Goal: Information Seeking & Learning: Compare options

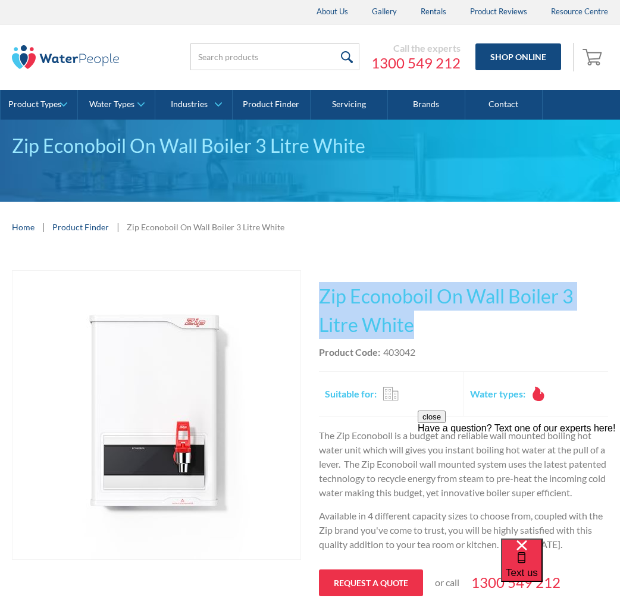
drag, startPoint x: 429, startPoint y: 325, endPoint x: 323, endPoint y: 275, distance: 117.2
click at [323, 275] on div "This tap design is included in our standard range tap options when you purchase…" at bounding box center [463, 459] width 289 height 379
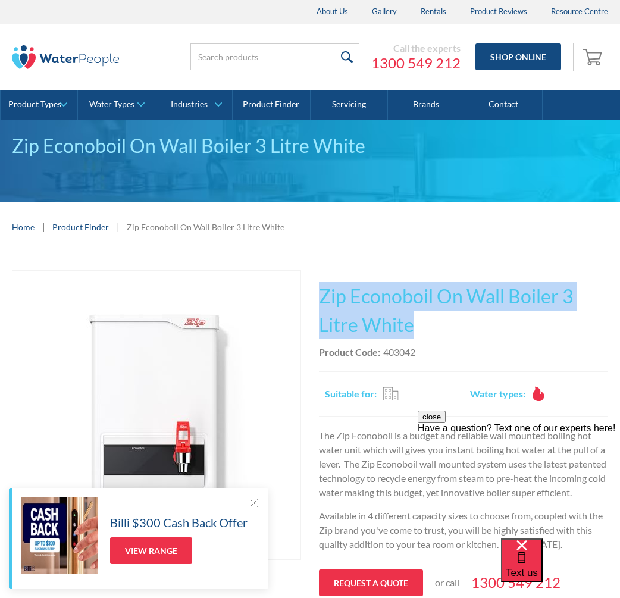
copy h1 "Zip Econoboil On Wall Boiler 3 Litre White"
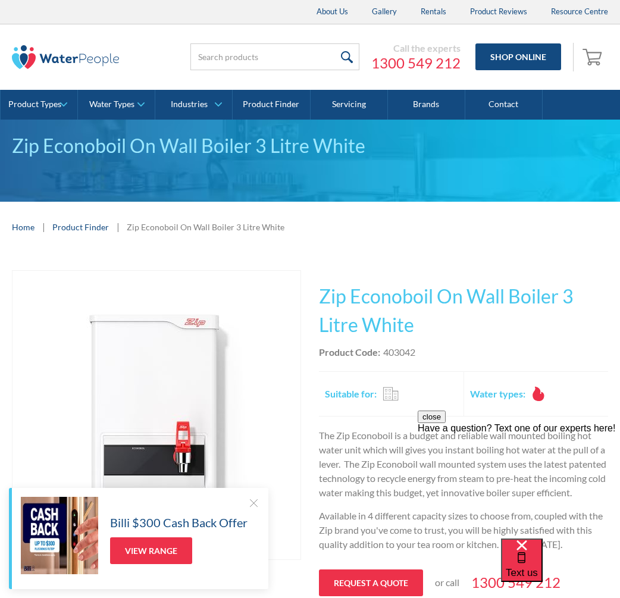
drag, startPoint x: 425, startPoint y: 348, endPoint x: 419, endPoint y: 352, distance: 6.9
click at [422, 351] on div "Product Code: 403042" at bounding box center [463, 352] width 289 height 14
drag, startPoint x: 416, startPoint y: 352, endPoint x: 382, endPoint y: 353, distance: 33.9
click at [382, 352] on div "Product Code: 403042" at bounding box center [463, 352] width 289 height 14
copy div "403042"
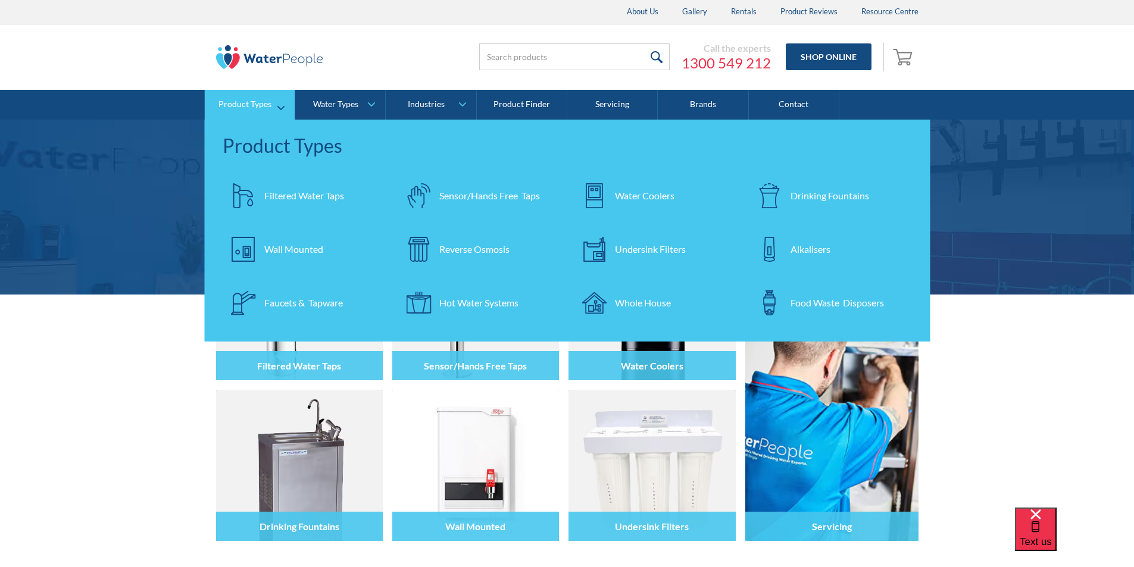
click at [282, 194] on div "Filtered Water Taps" at bounding box center [304, 196] width 80 height 14
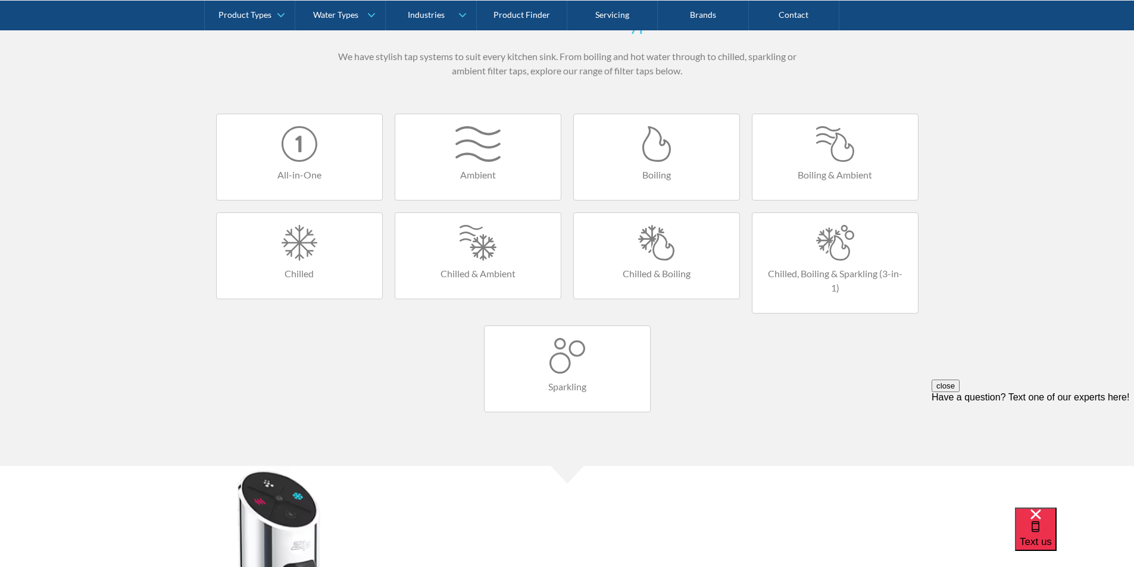
click at [663, 254] on div at bounding box center [657, 243] width 142 height 36
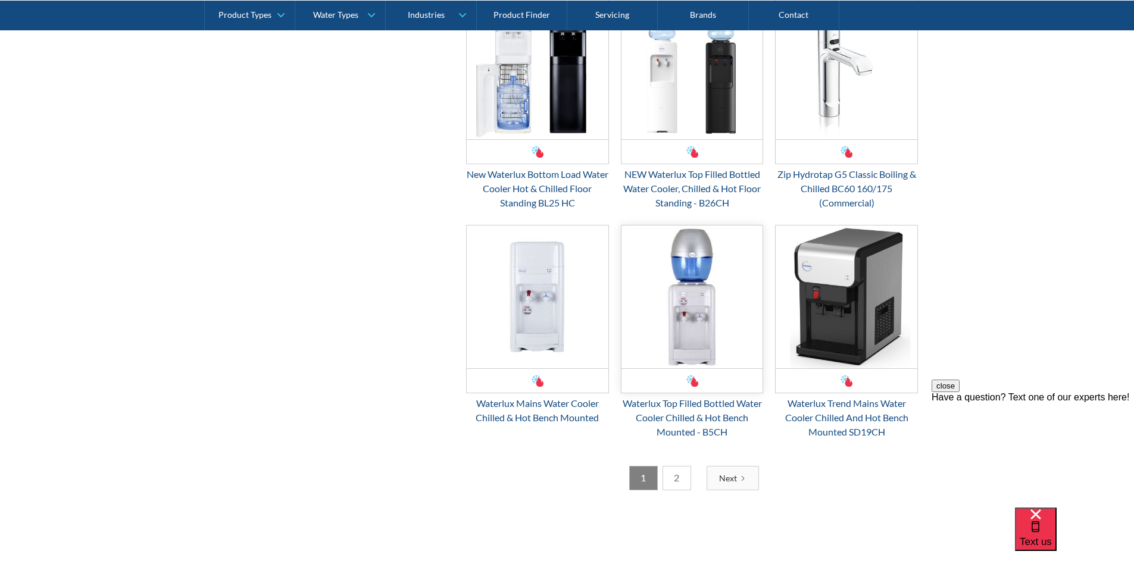
scroll to position [1727, 0]
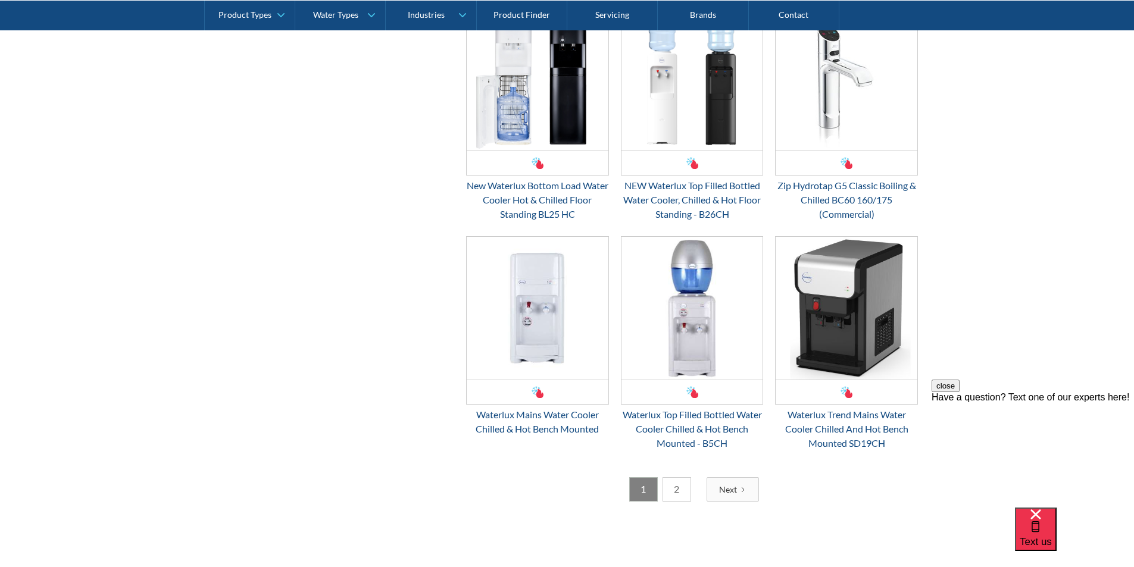
click at [679, 486] on link "2" at bounding box center [677, 490] width 29 height 24
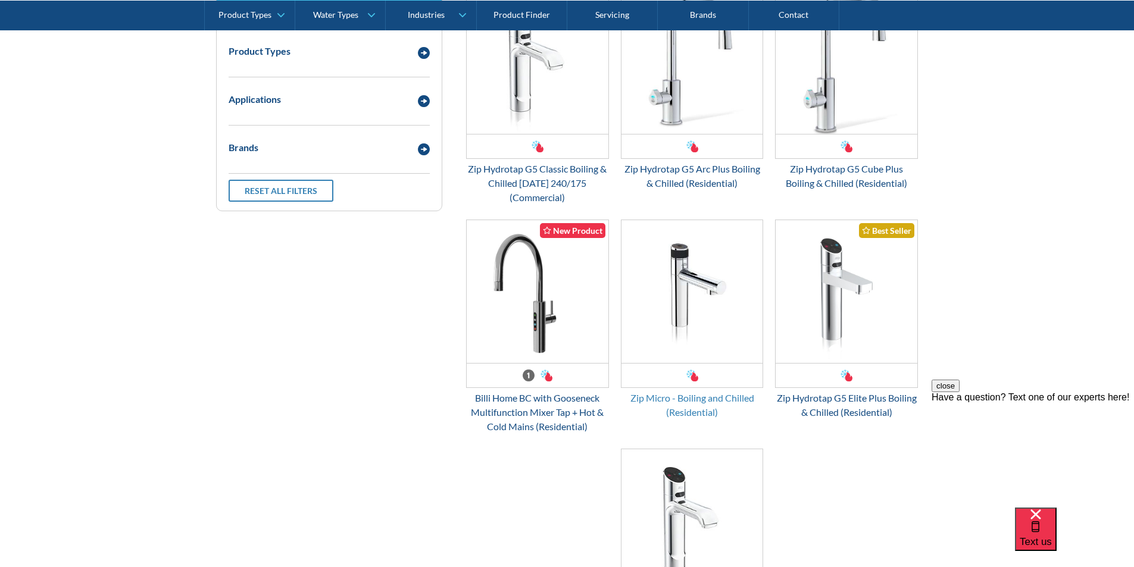
scroll to position [277, 0]
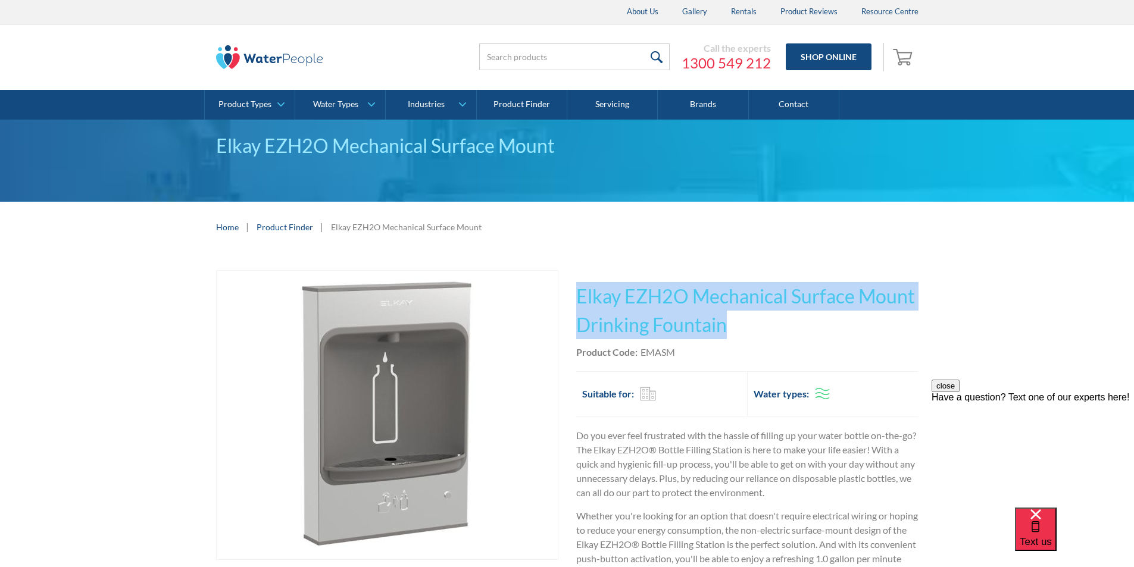
drag, startPoint x: 726, startPoint y: 326, endPoint x: 576, endPoint y: 292, distance: 153.8
click at [576, 292] on h1 "Elkay EZH2O Mechanical Surface Mount Drinking Fountain" at bounding box center [747, 310] width 342 height 57
copy h1 "Elkay EZH2O Mechanical Surface Mount Drinking Fountain"
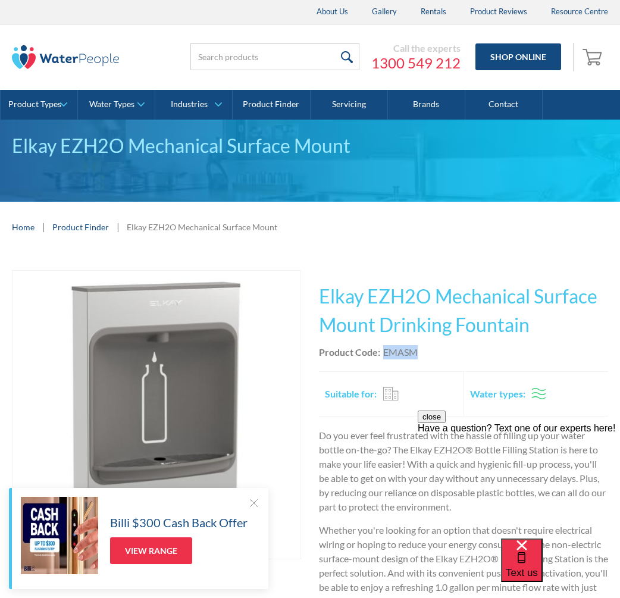
drag, startPoint x: 430, startPoint y: 354, endPoint x: 384, endPoint y: 348, distance: 46.2
click at [384, 348] on div "Product Code: EMASM" at bounding box center [463, 352] width 289 height 14
copy div "EMASM"
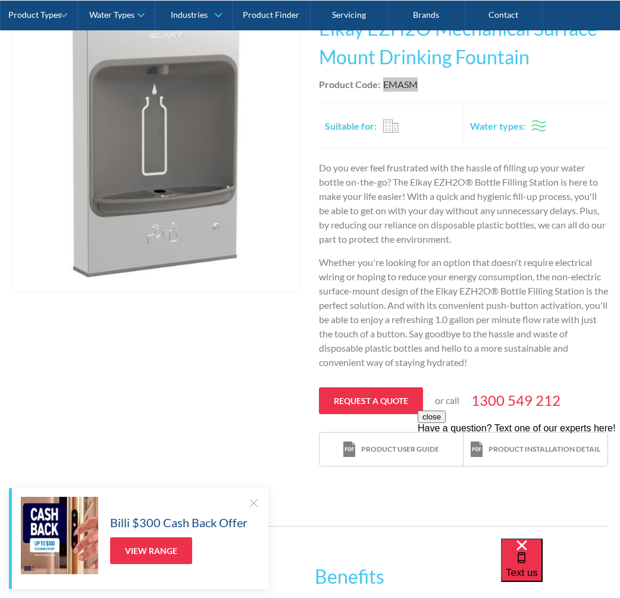
scroll to position [247, 0]
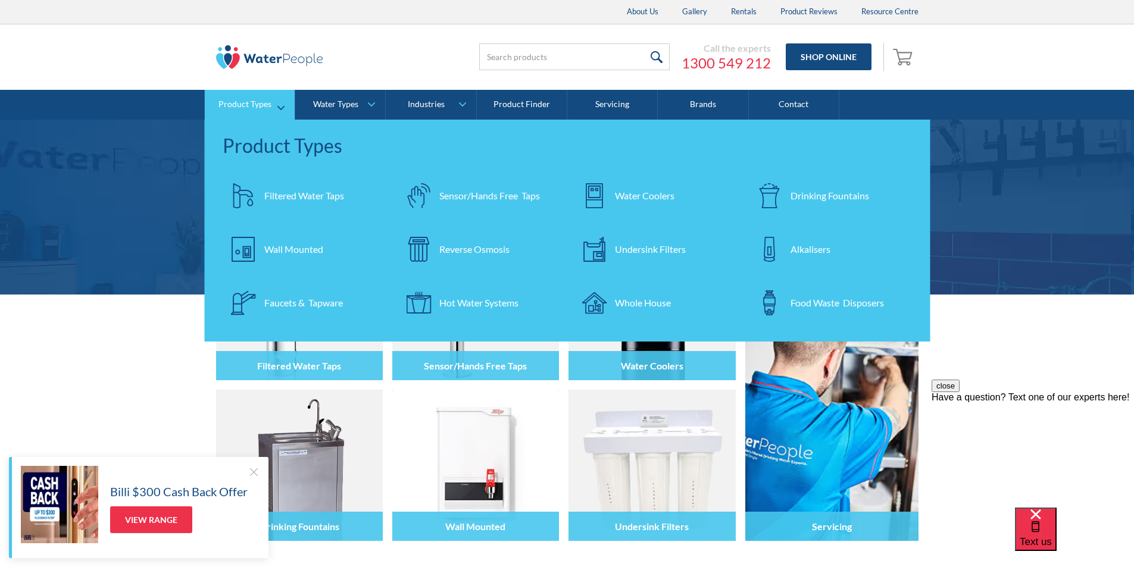
click at [295, 195] on div "Filtered Water Taps" at bounding box center [304, 196] width 80 height 14
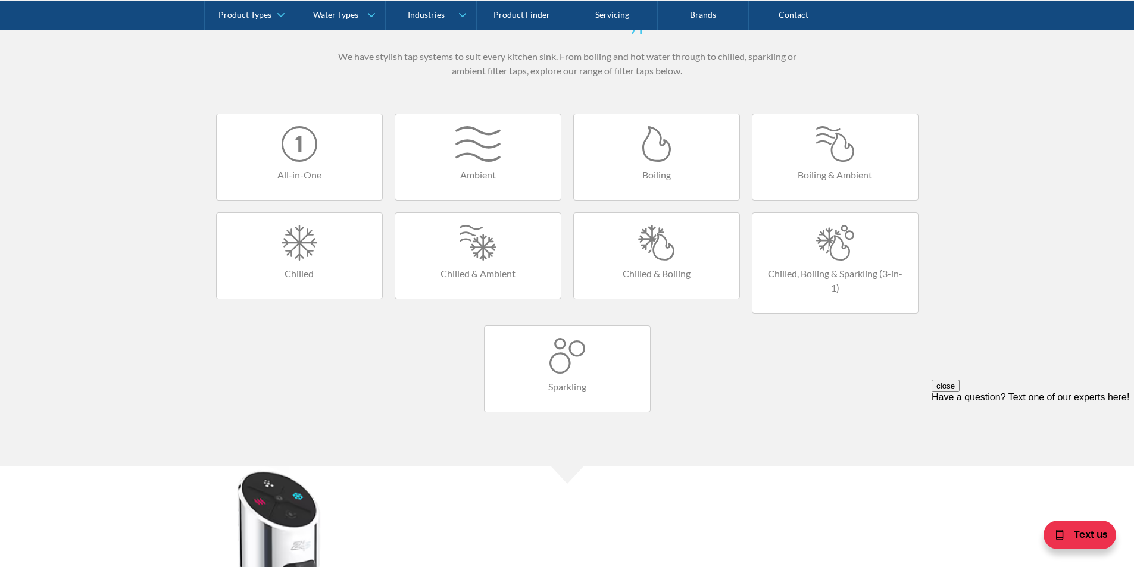
click at [563, 358] on div at bounding box center [568, 356] width 142 height 36
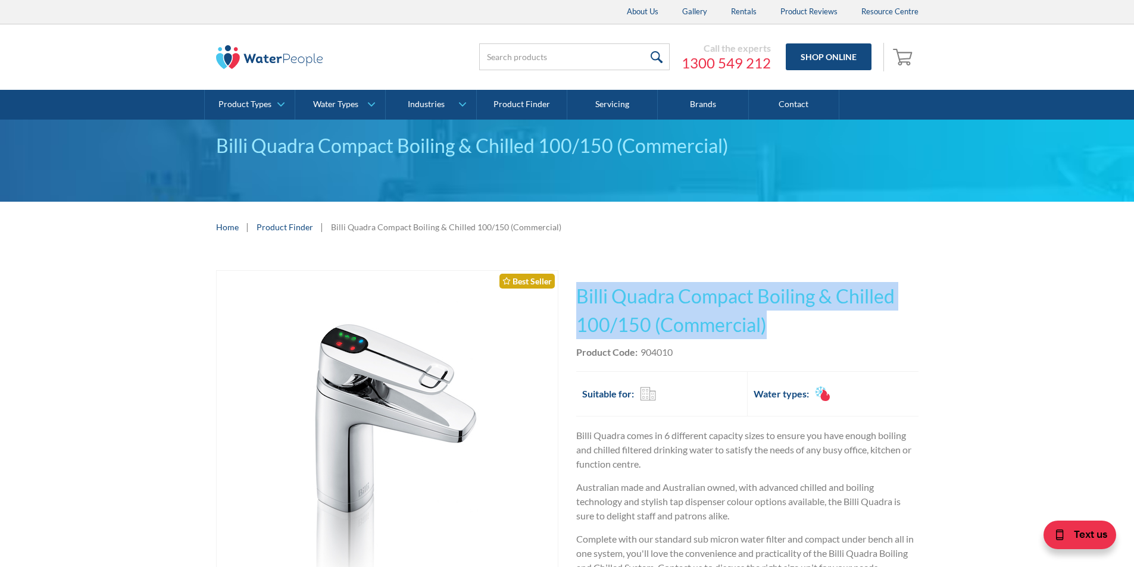
drag, startPoint x: 769, startPoint y: 324, endPoint x: 581, endPoint y: 296, distance: 190.2
click at [581, 296] on h1 "Billi Quadra Compact Boiling & Chilled 100/150 (Commercial)" at bounding box center [747, 310] width 342 height 57
copy h1 "Billi Quadra Compact Boiling & Chilled 100/150 (Commercial)"
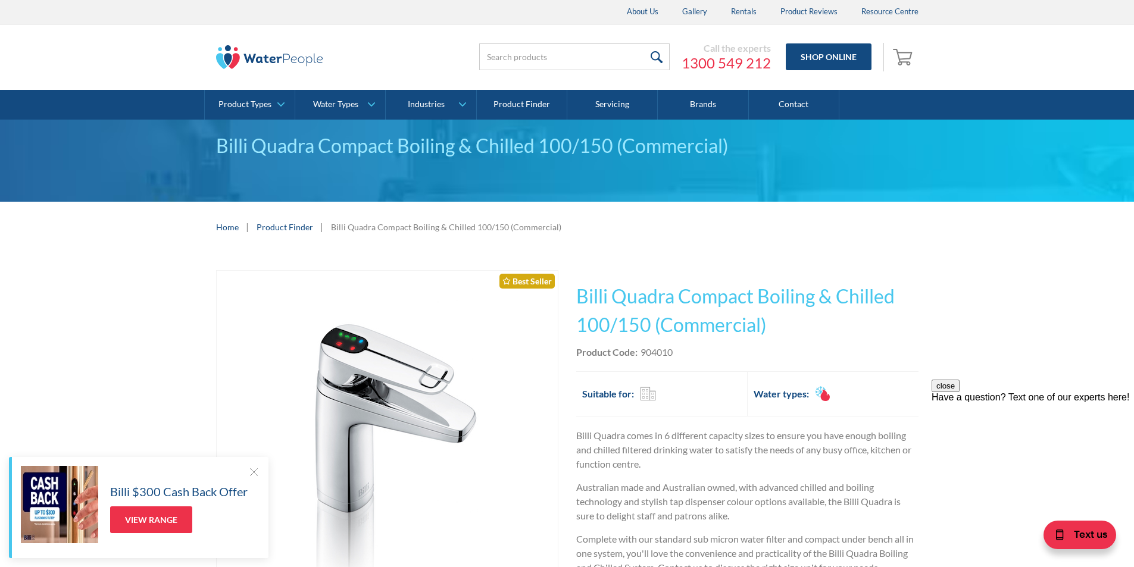
click at [678, 355] on div "Product Code: 904010" at bounding box center [747, 352] width 342 height 14
drag, startPoint x: 677, startPoint y: 351, endPoint x: 643, endPoint y: 358, distance: 35.2
click at [643, 358] on div "Product Code: 904010" at bounding box center [747, 352] width 342 height 14
copy div "904010"
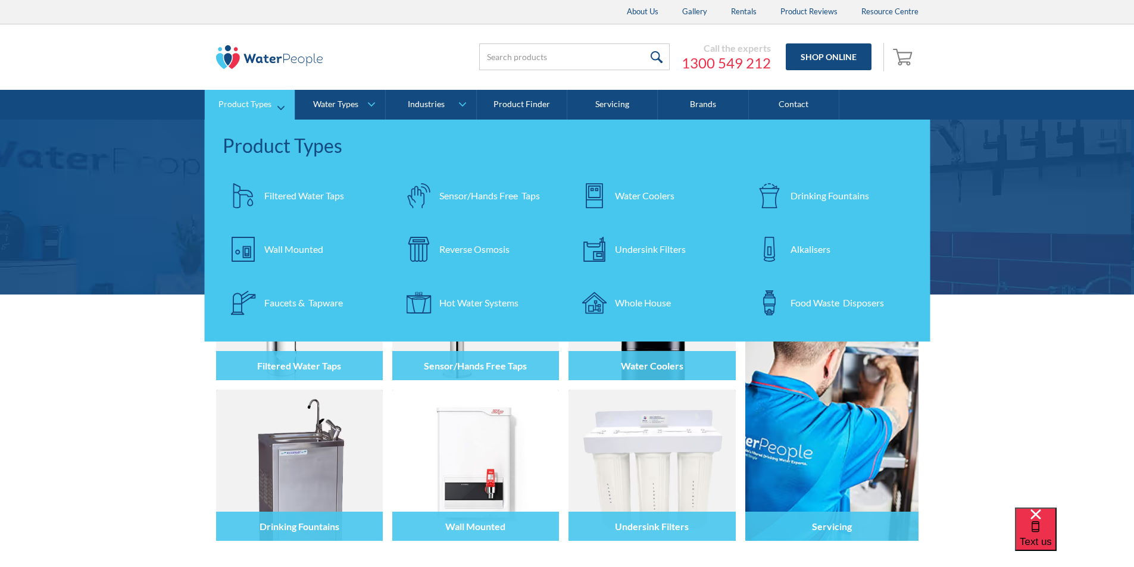
click at [287, 192] on div "Filtered Water Taps" at bounding box center [304, 196] width 80 height 14
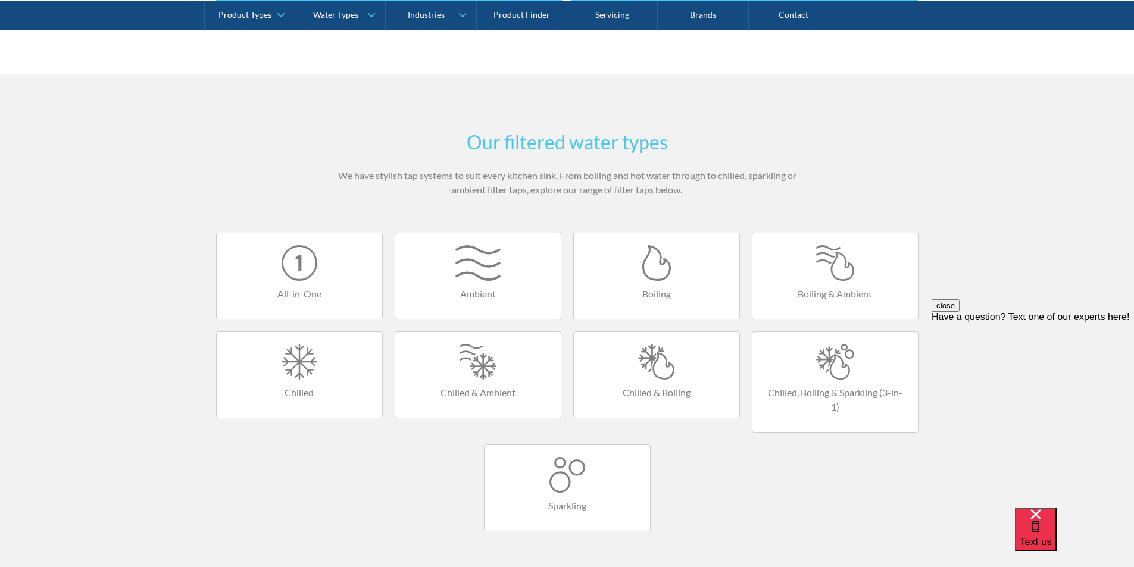
click at [662, 368] on div at bounding box center [657, 362] width 142 height 36
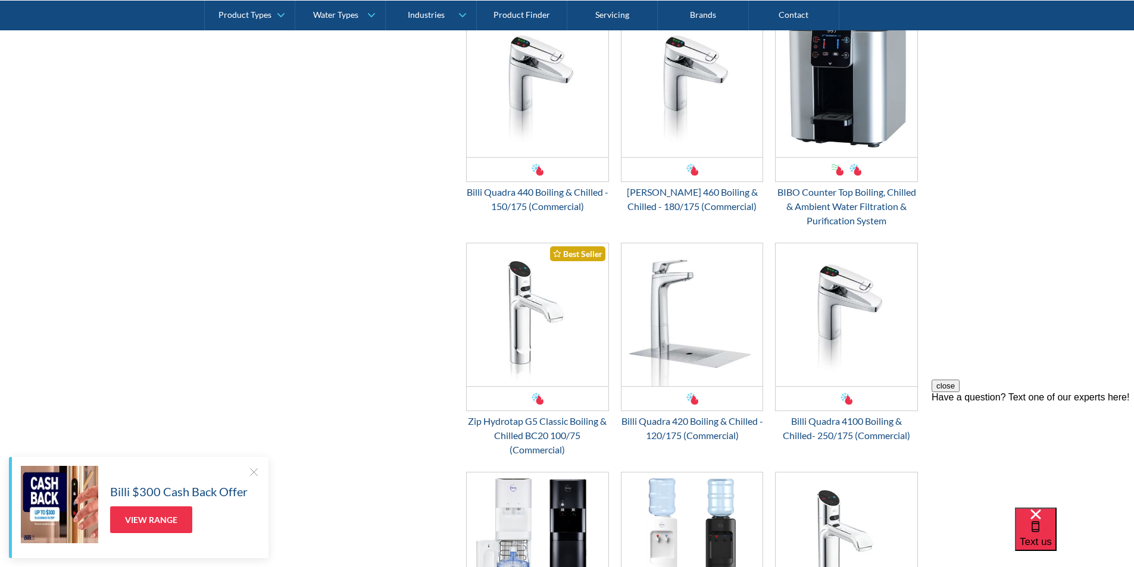
scroll to position [1310, 0]
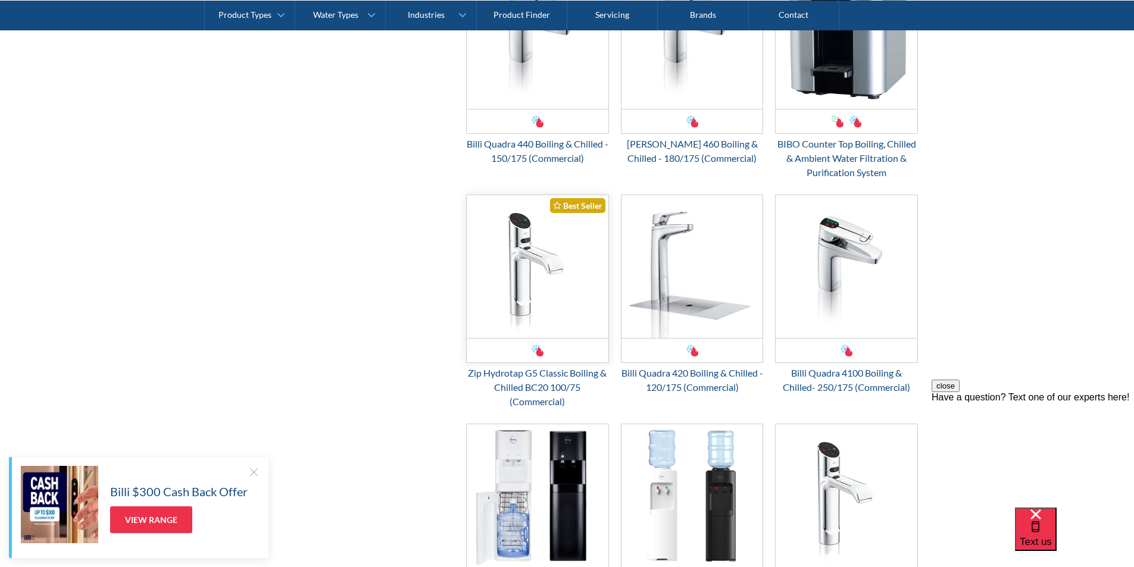
click at [522, 277] on img "Email Form 3" at bounding box center [538, 266] width 142 height 143
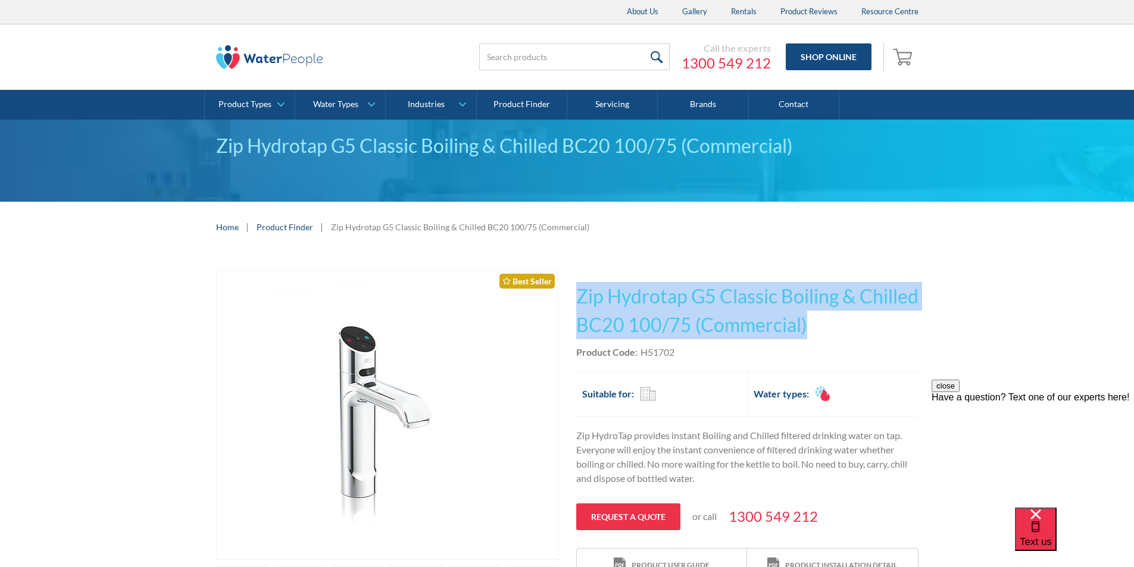
drag, startPoint x: 871, startPoint y: 322, endPoint x: 578, endPoint y: 305, distance: 293.4
click at [578, 305] on h1 "Zip Hydrotap G5 Classic Boiling & Chilled BC20 100/75 (Commercial)" at bounding box center [747, 310] width 342 height 57
copy h1 "Zip Hydrotap G5 Classic Boiling & Chilled BC20 100/75 (Commercial)"
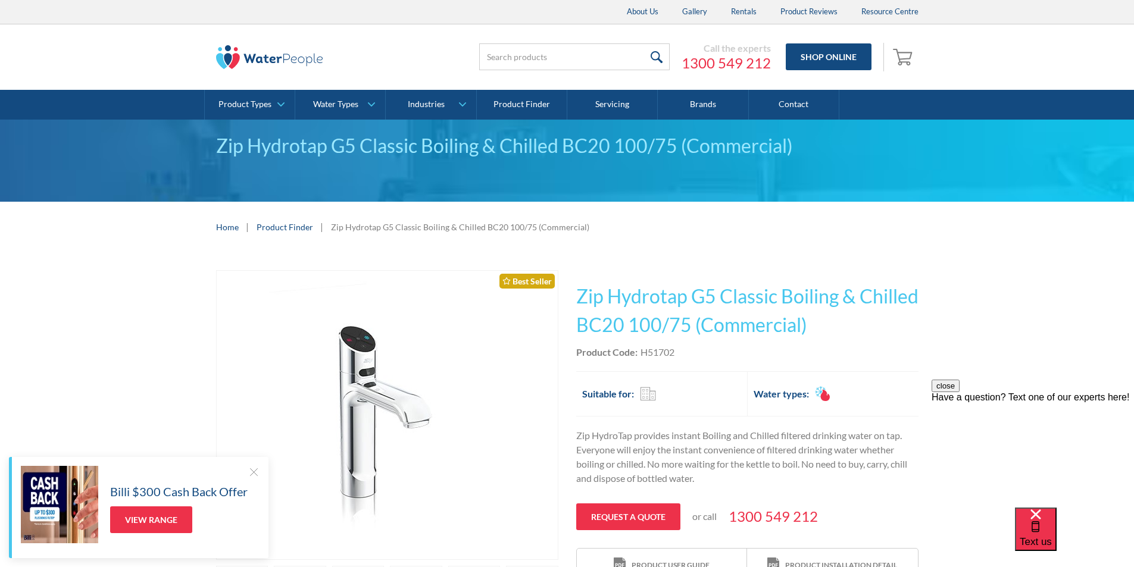
click at [690, 354] on div "Product Code: H51702" at bounding box center [747, 352] width 342 height 14
drag, startPoint x: 685, startPoint y: 353, endPoint x: 644, endPoint y: 354, distance: 41.7
click at [644, 354] on div "Product Code: H51702" at bounding box center [747, 352] width 342 height 14
copy div "H51702"
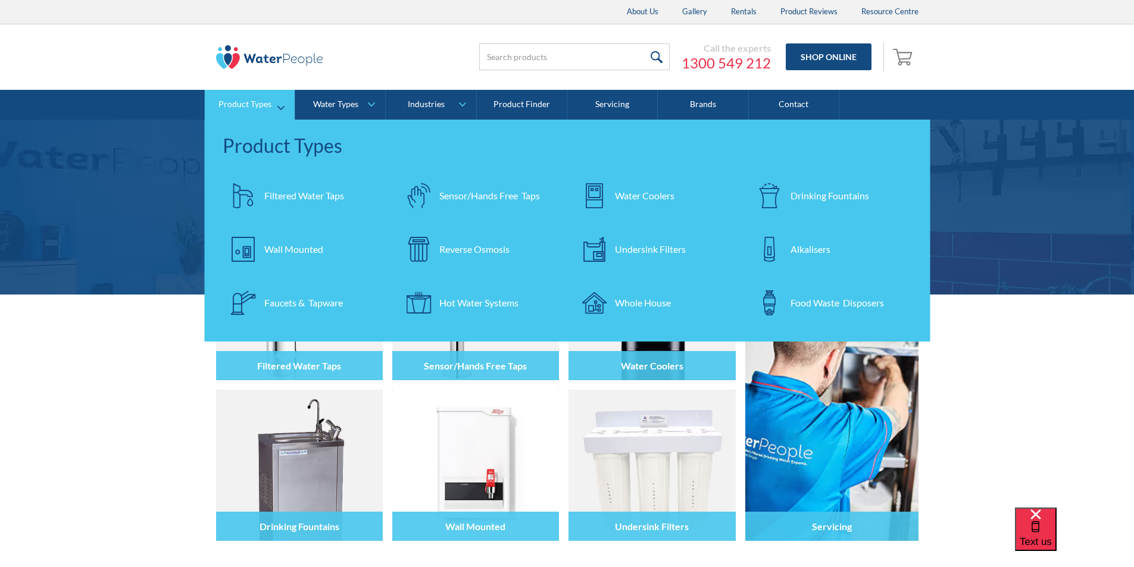
click at [300, 198] on div "Filtered Water Taps" at bounding box center [304, 196] width 80 height 14
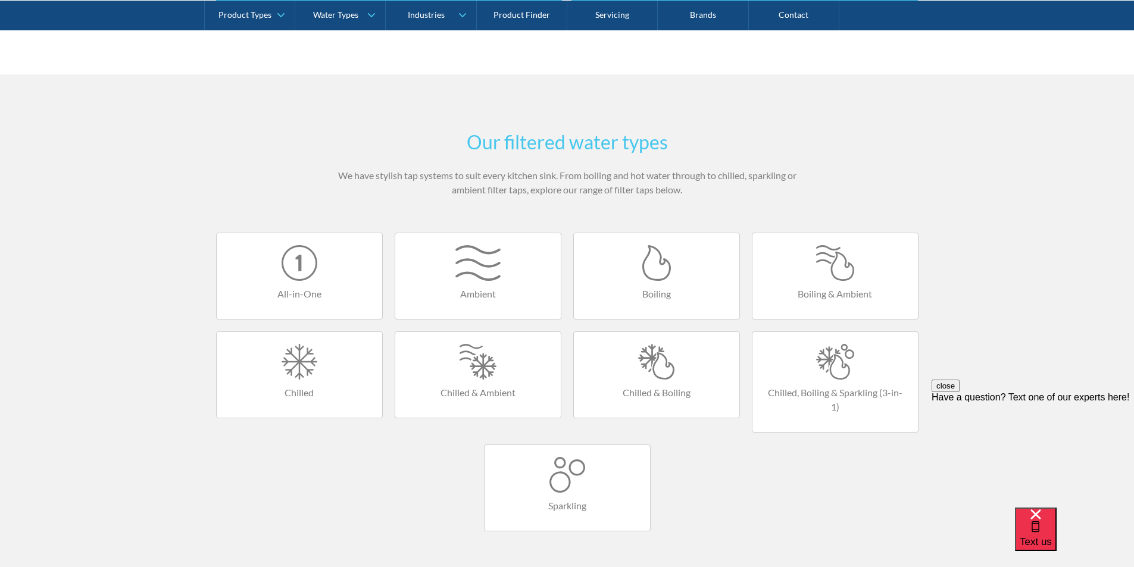
click at [659, 368] on div at bounding box center [657, 362] width 142 height 36
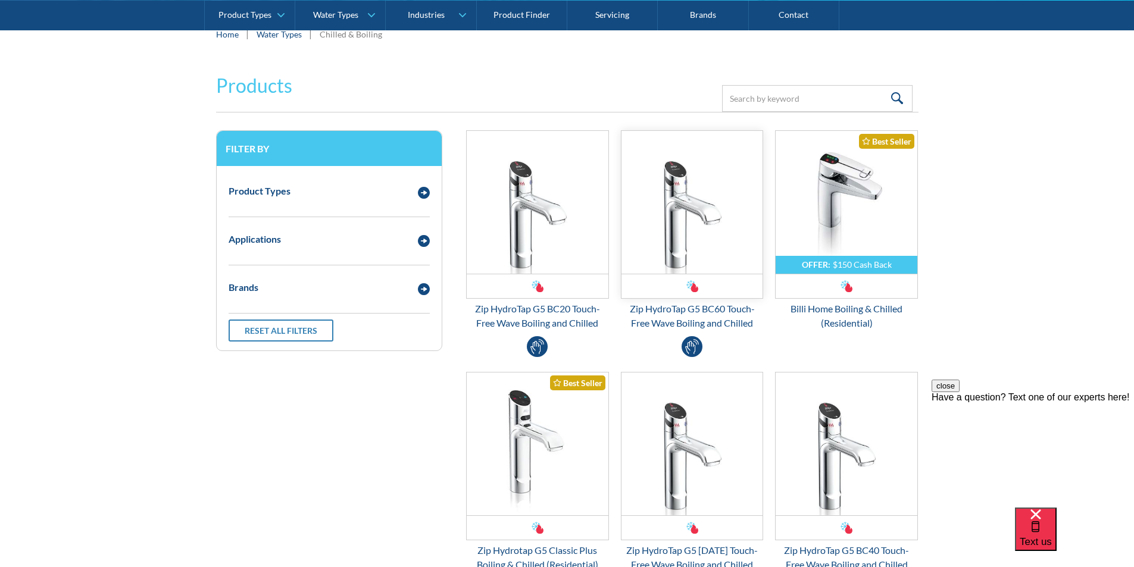
scroll to position [238, 0]
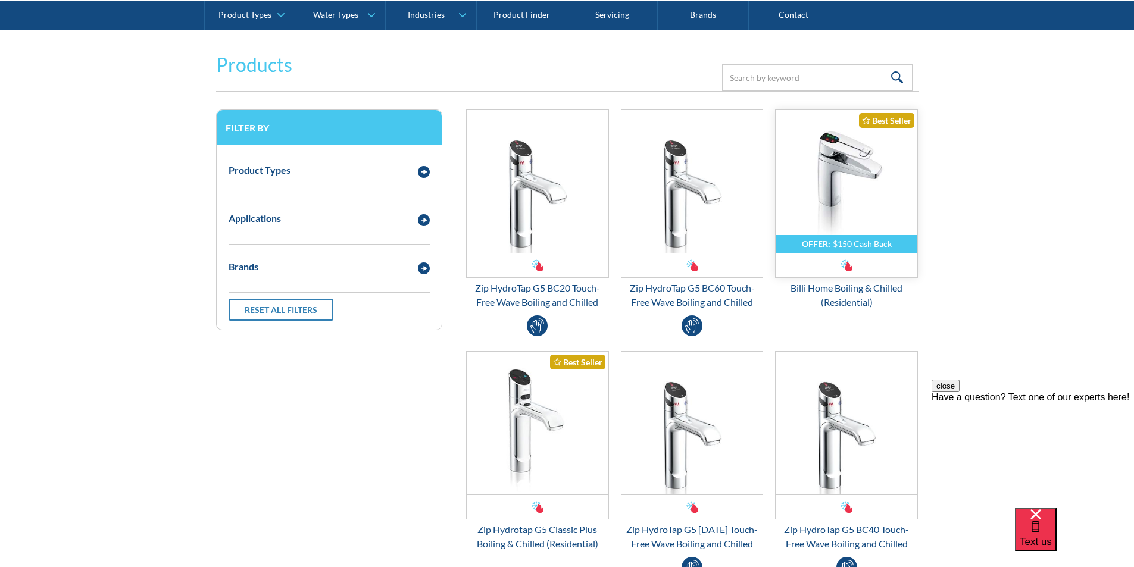
click at [836, 189] on img "Email Form 3" at bounding box center [847, 181] width 142 height 143
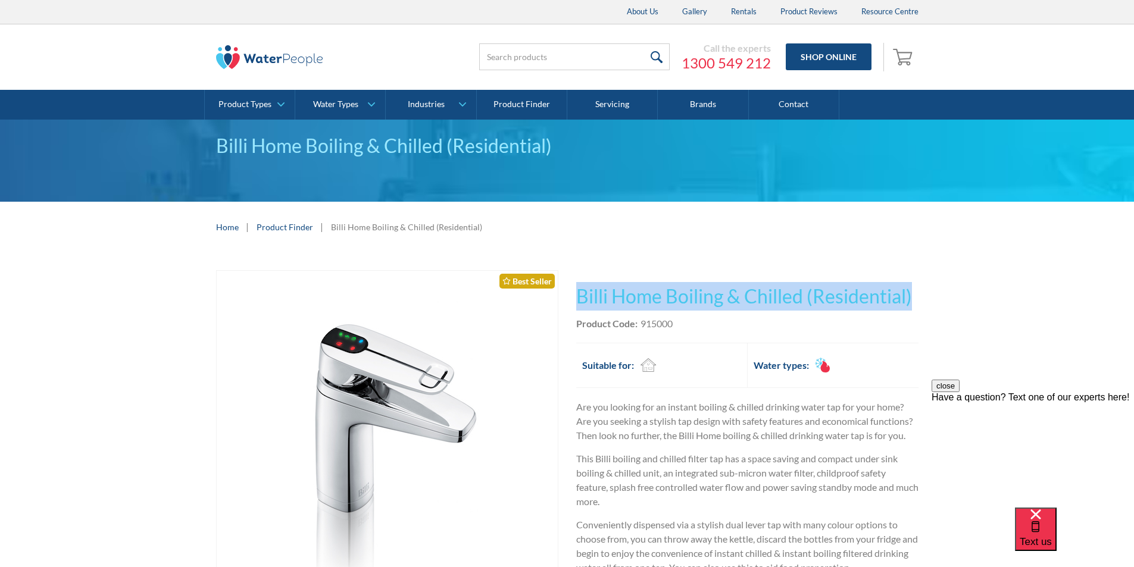
drag, startPoint x: 922, startPoint y: 289, endPoint x: 575, endPoint y: 300, distance: 347.3
click at [570, 301] on div "Play video Fits Most Brands Best Seller No items found. This tap design is incl…" at bounding box center [567, 564] width 1134 height 625
copy h1 "Billi Home Boiling & Chilled (Residential)"
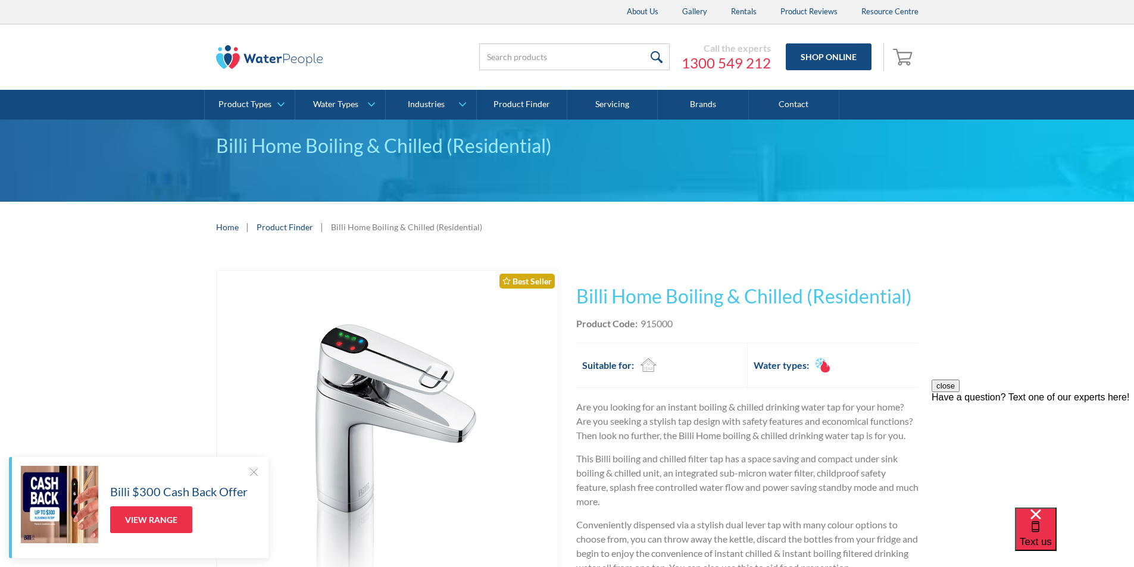
click at [676, 325] on div "Product Code: 915000" at bounding box center [747, 324] width 342 height 14
drag, startPoint x: 675, startPoint y: 321, endPoint x: 643, endPoint y: 328, distance: 33.4
click at [643, 328] on div "Product Code: 915000" at bounding box center [747, 324] width 342 height 14
copy div "915000"
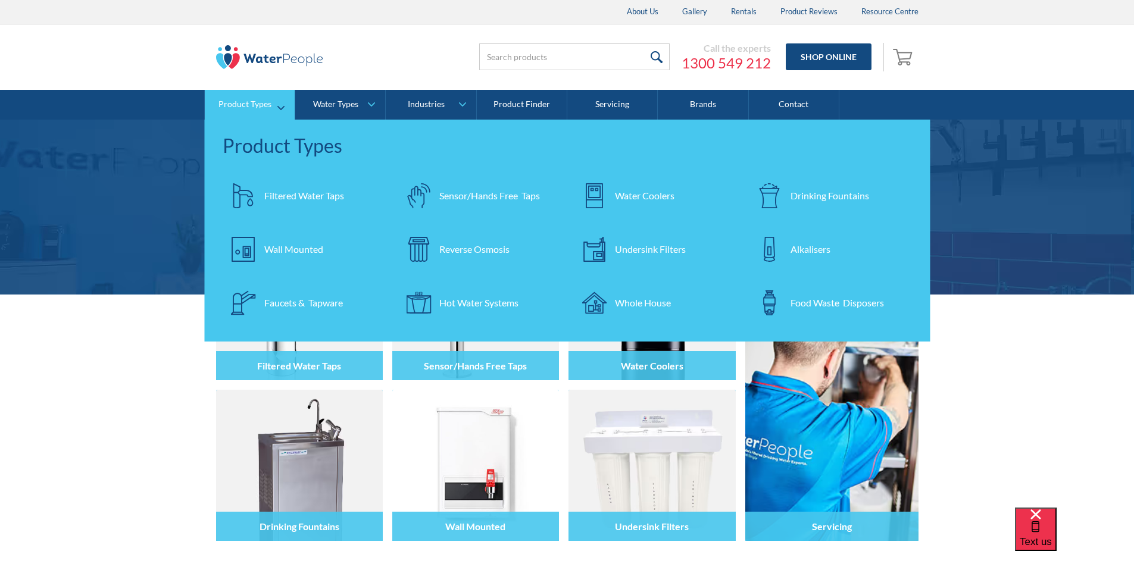
click at [289, 194] on div "Filtered Water Taps" at bounding box center [304, 196] width 80 height 14
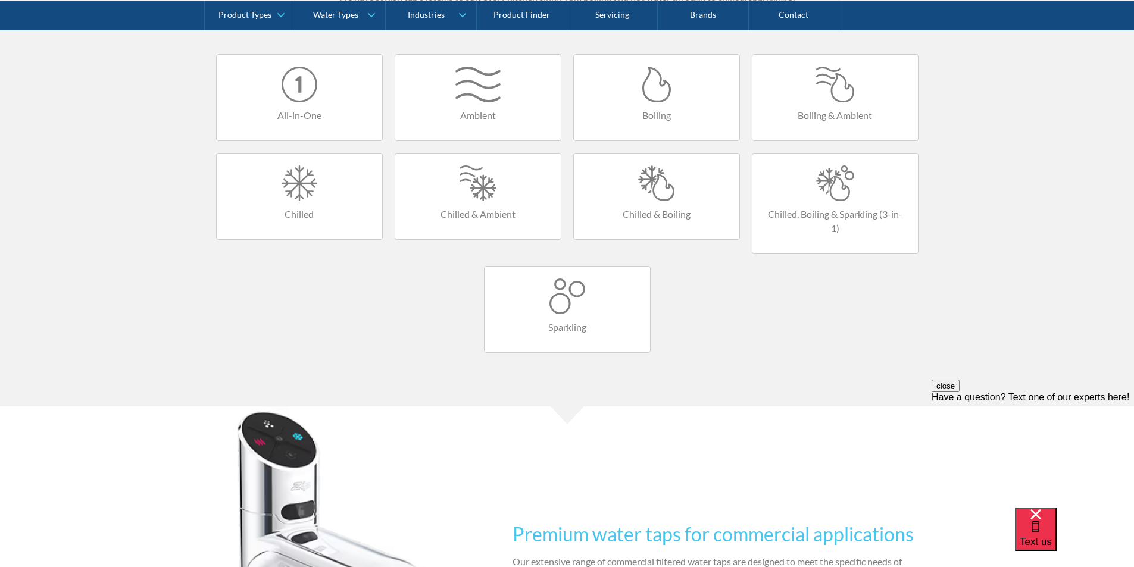
click at [654, 198] on div at bounding box center [657, 184] width 142 height 36
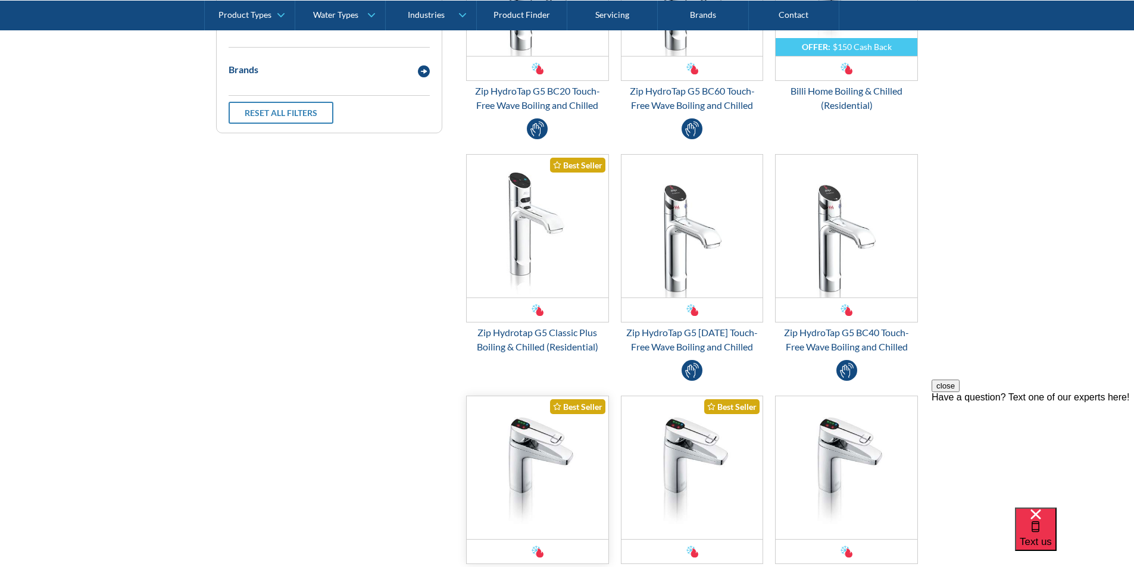
scroll to position [417, 0]
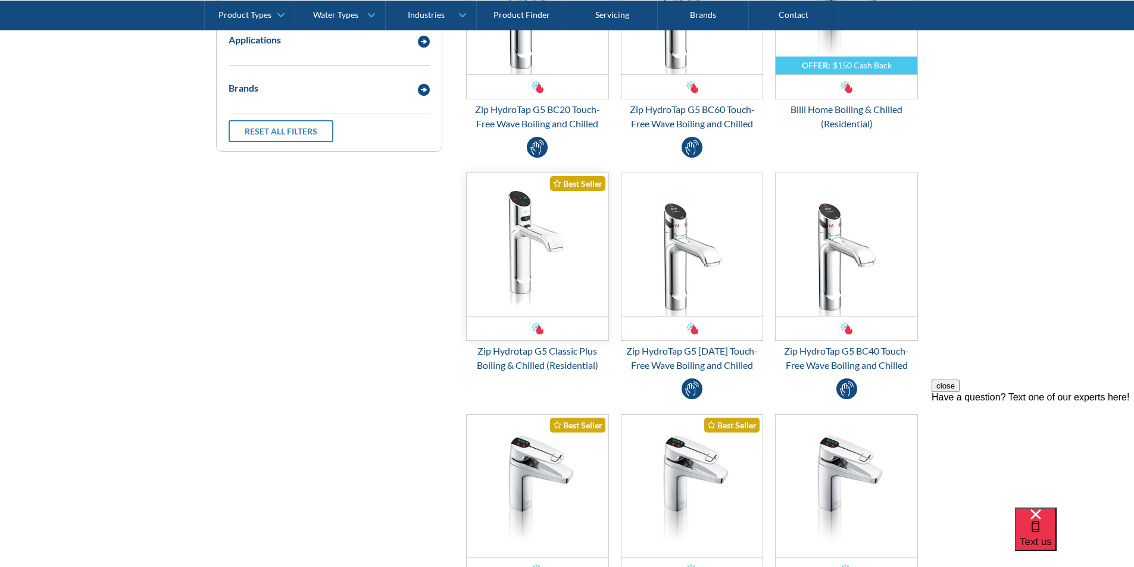
click at [528, 249] on img "Email Form 3" at bounding box center [538, 244] width 142 height 143
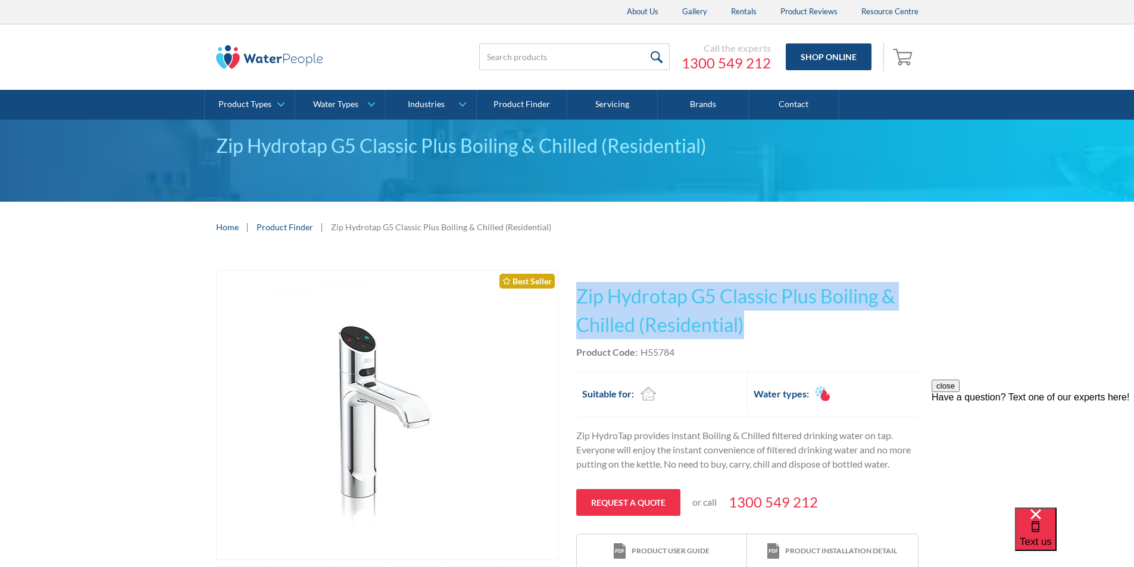
drag, startPoint x: 755, startPoint y: 325, endPoint x: 581, endPoint y: 292, distance: 177.6
click at [578, 288] on h1 "Zip Hydrotap G5 Classic Plus Boiling & Chilled (Residential)" at bounding box center [747, 310] width 342 height 57
copy h1 "Zip Hydrotap G5 Classic Plus Boiling & Chilled (Residential)"
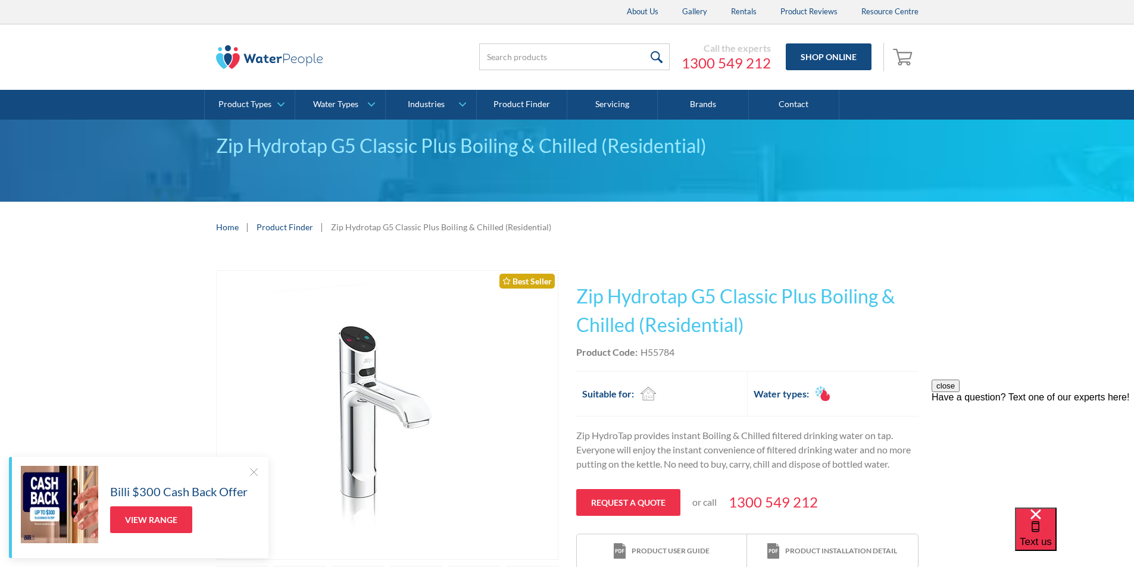
click at [687, 354] on div "Product Code: H55784" at bounding box center [747, 352] width 342 height 14
drag, startPoint x: 685, startPoint y: 351, endPoint x: 643, endPoint y: 353, distance: 41.7
click at [643, 353] on div "Product Code: H55784" at bounding box center [747, 352] width 342 height 14
copy div "H55784"
